Goal: Transaction & Acquisition: Purchase product/service

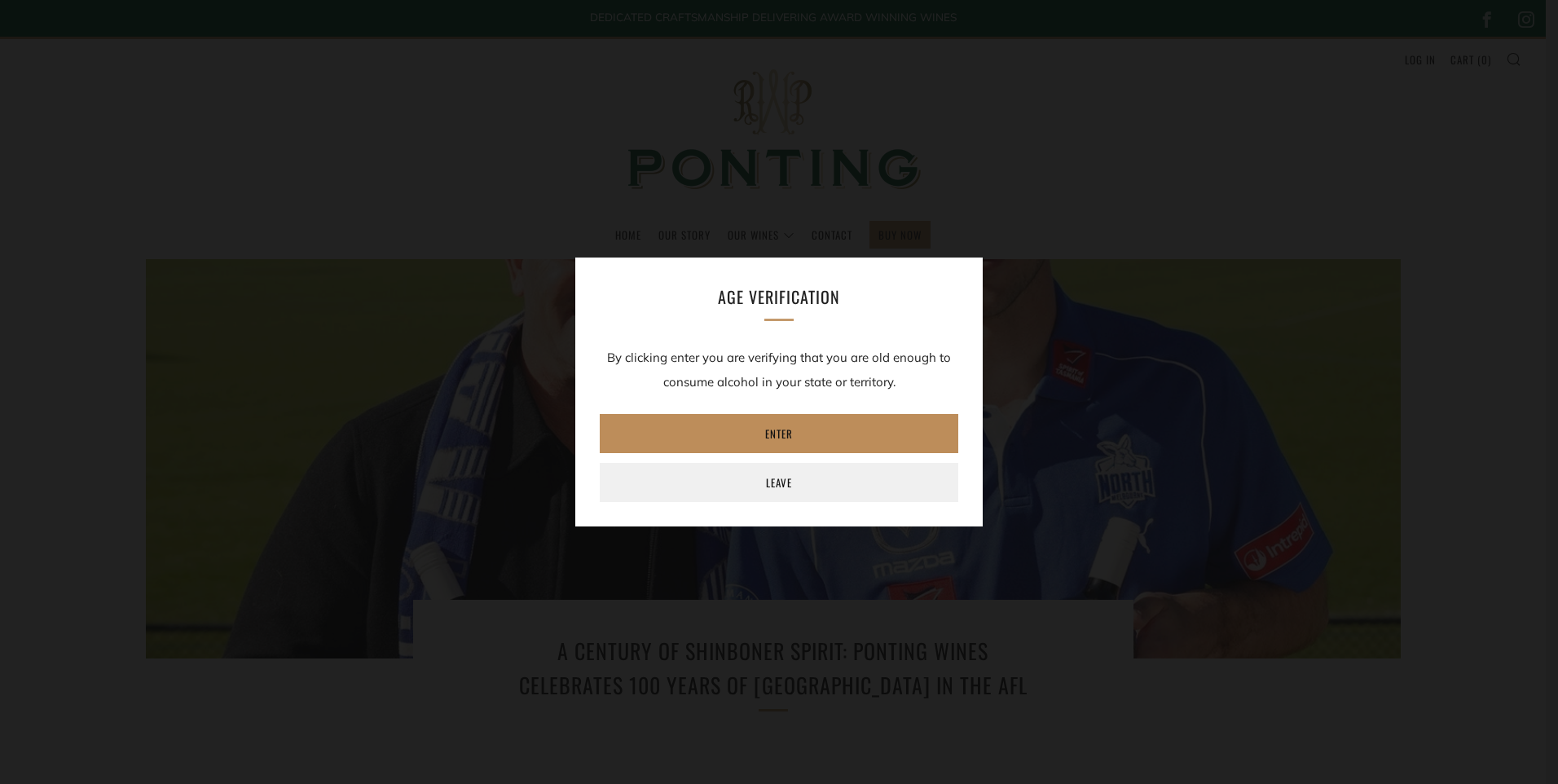
click at [804, 429] on link "Enter" at bounding box center [779, 433] width 358 height 39
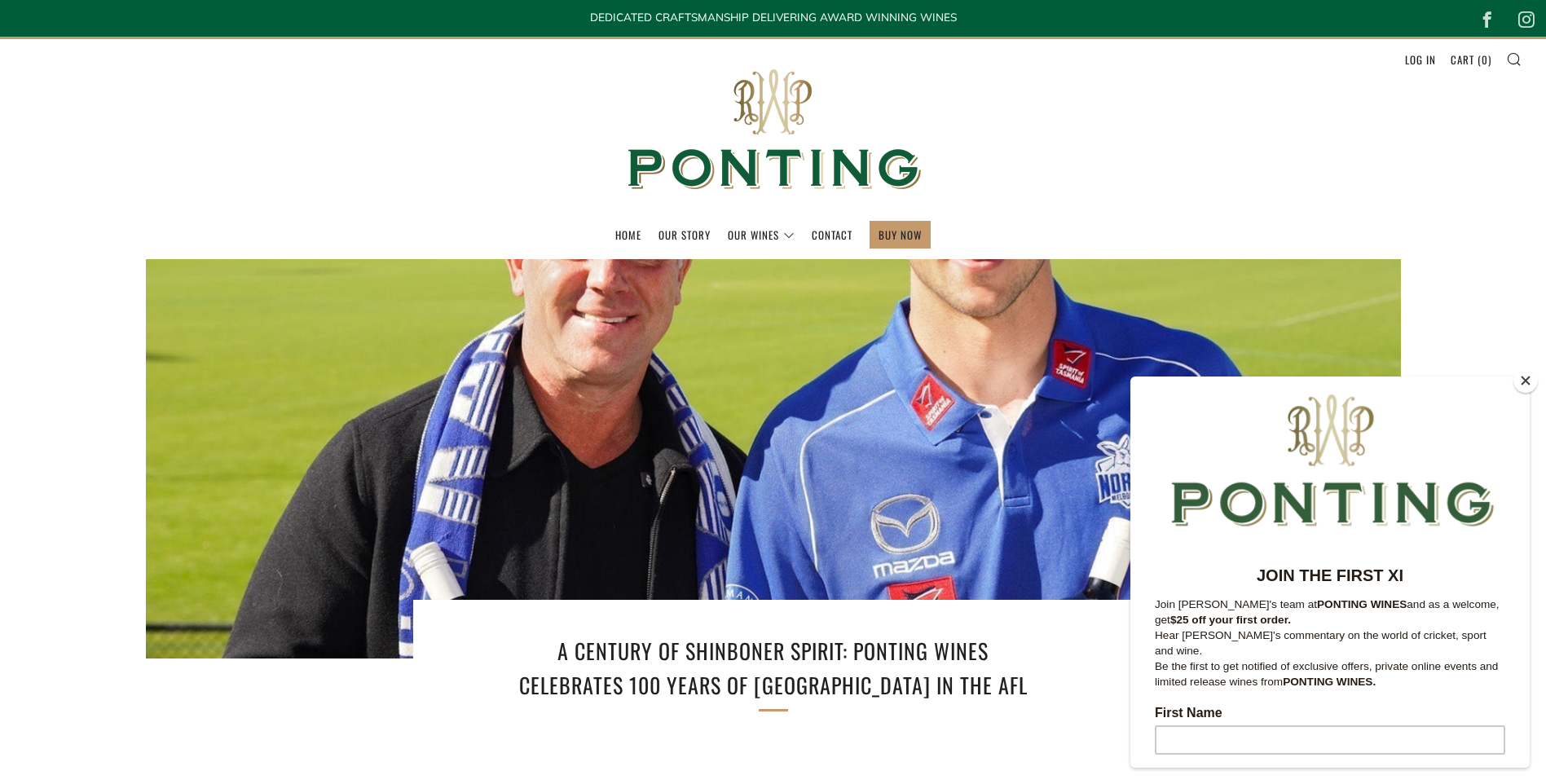
click at [1526, 378] on button "Close" at bounding box center [1526, 380] width 24 height 24
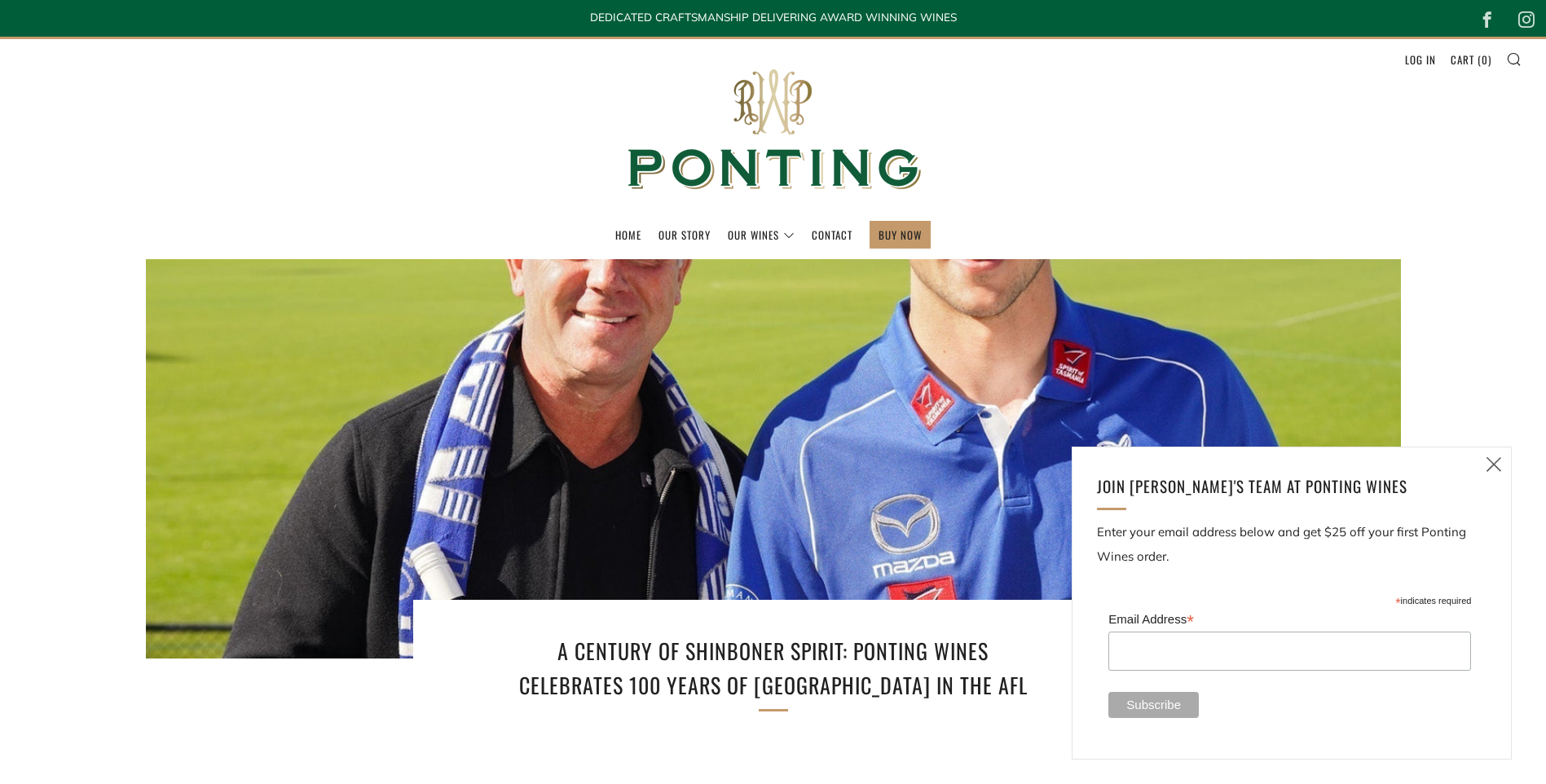
click at [1502, 465] on icon at bounding box center [1494, 463] width 19 height 20
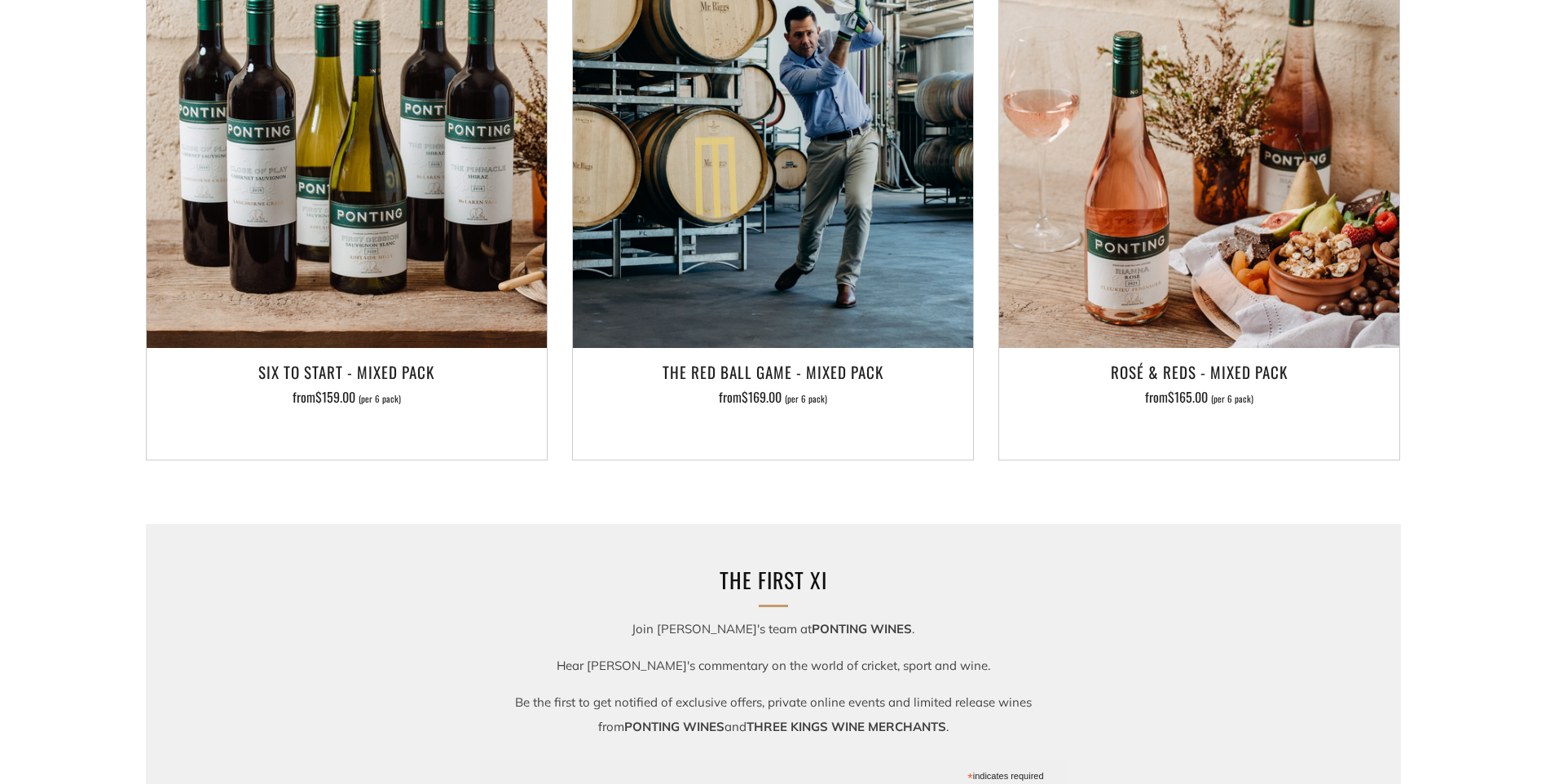
scroll to position [1710, 0]
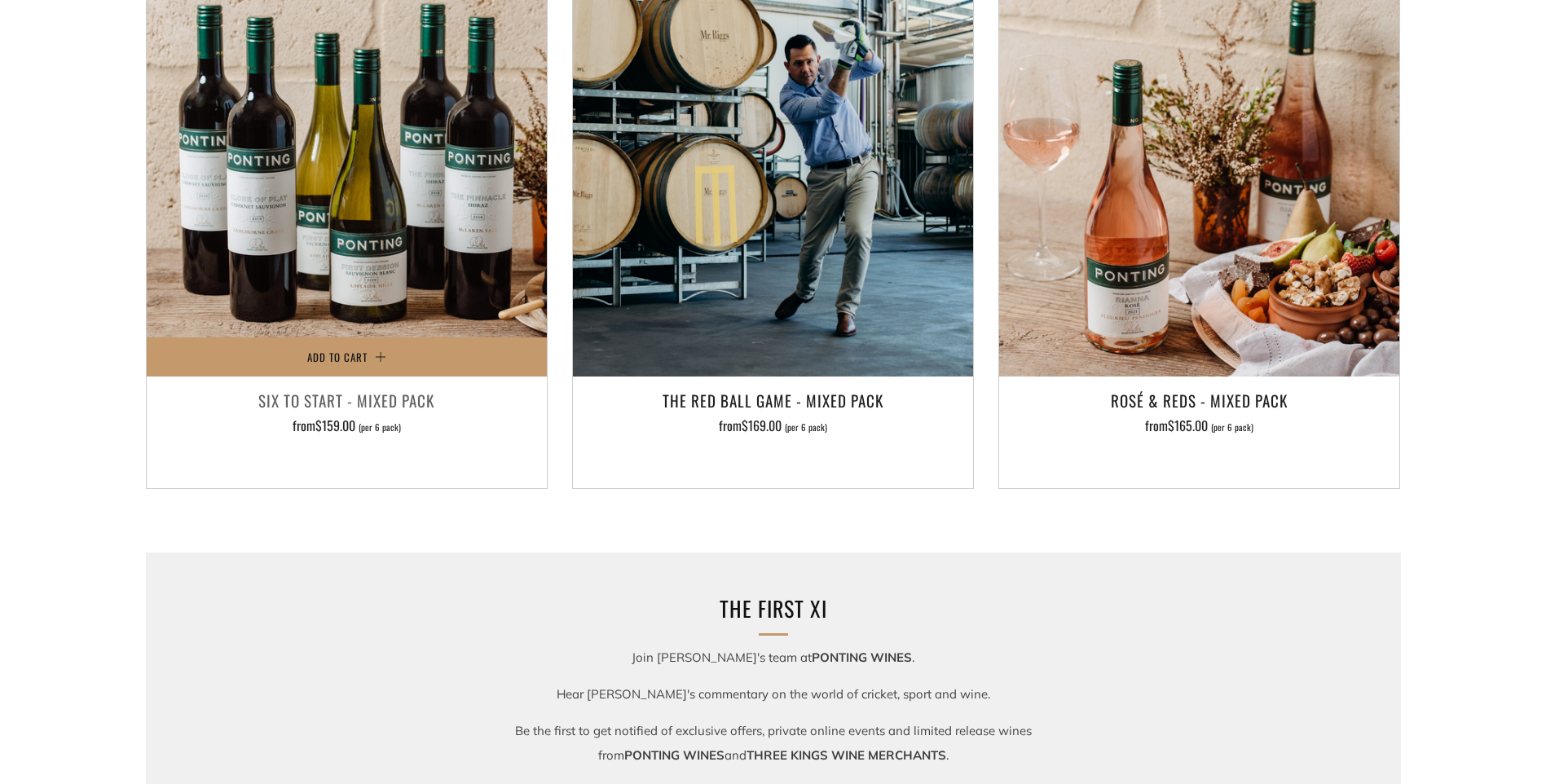
click at [359, 399] on h3 "Six To Start - Mixed Pack" at bounding box center [346, 400] width 384 height 28
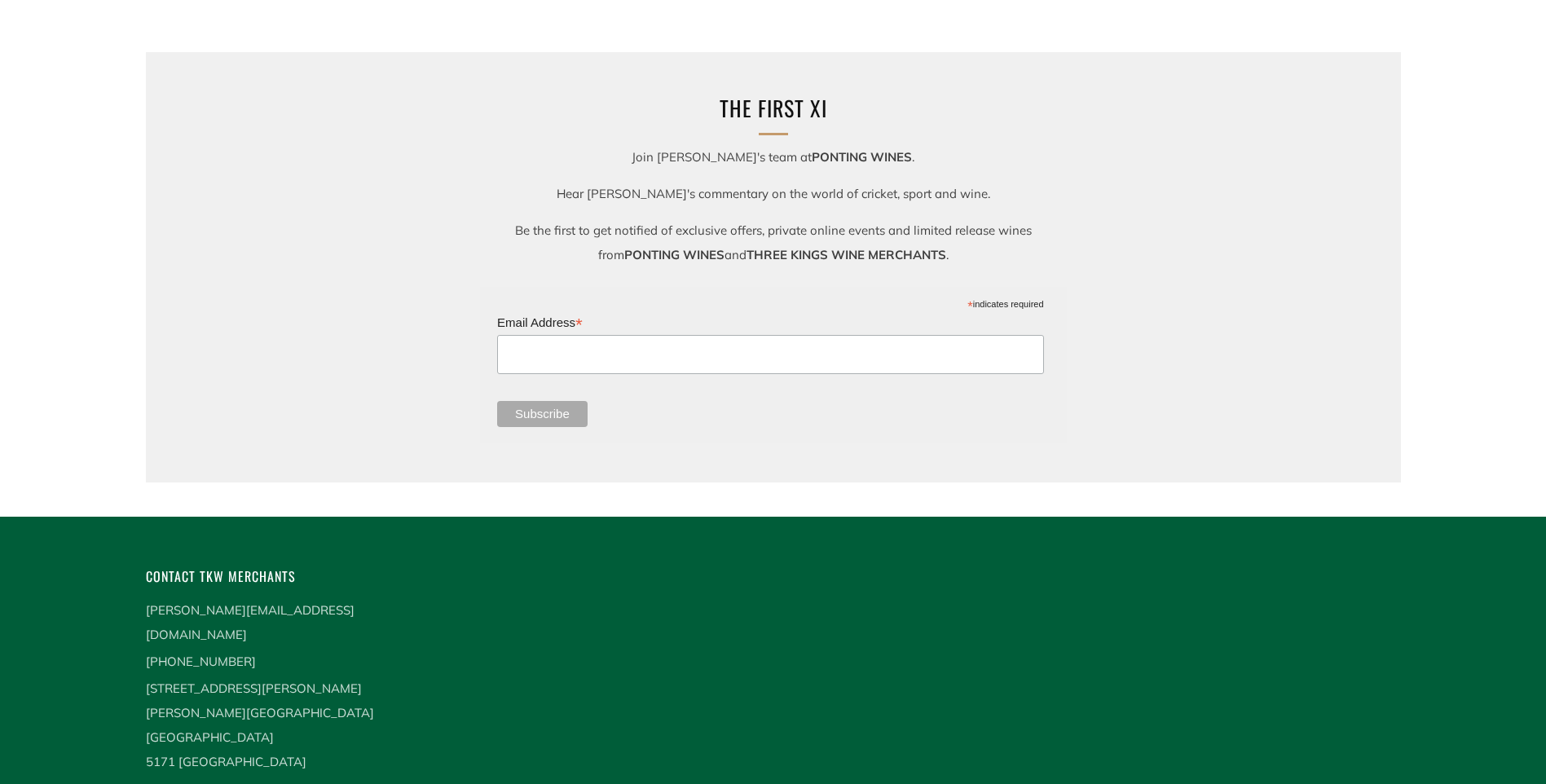
scroll to position [2362, 0]
